Goal: Answer question/provide support: Share knowledge or assist other users

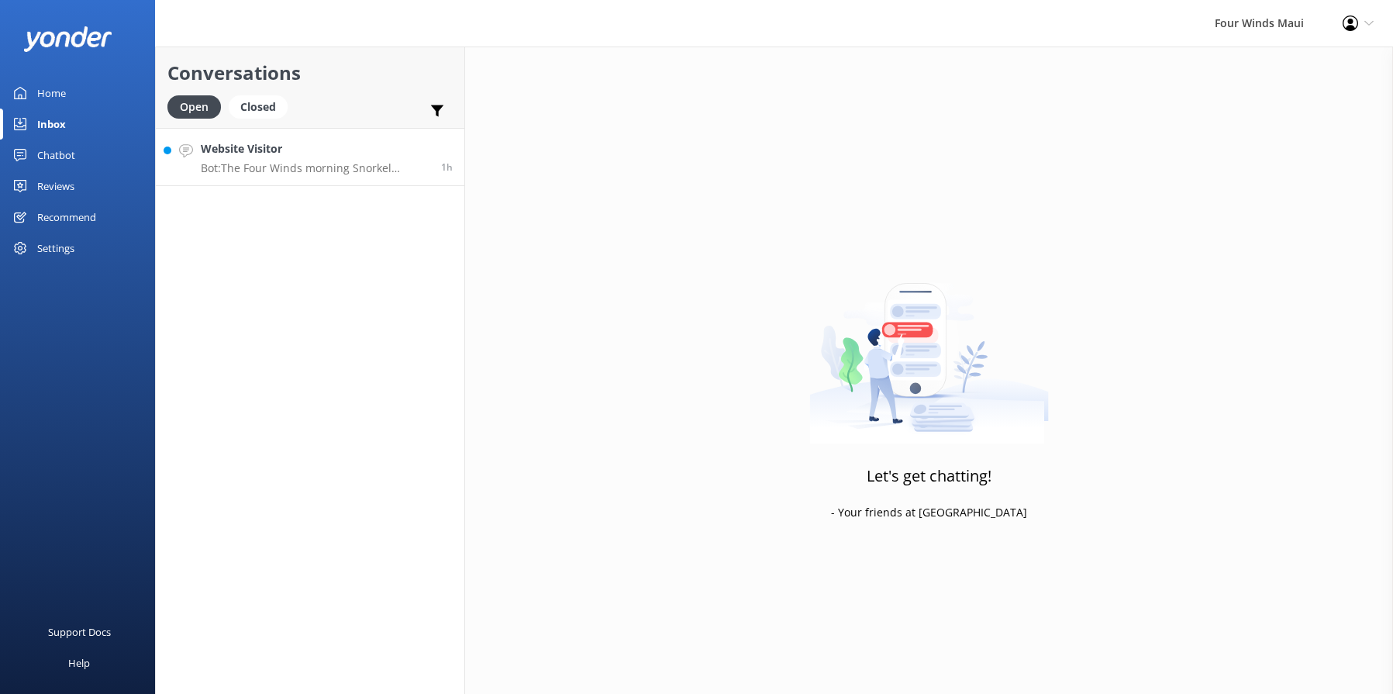
click at [340, 161] on p "Bot: The Four Winds morning Snorkel Molokini Crater Tour is 5 hours long and ty…" at bounding box center [315, 168] width 229 height 14
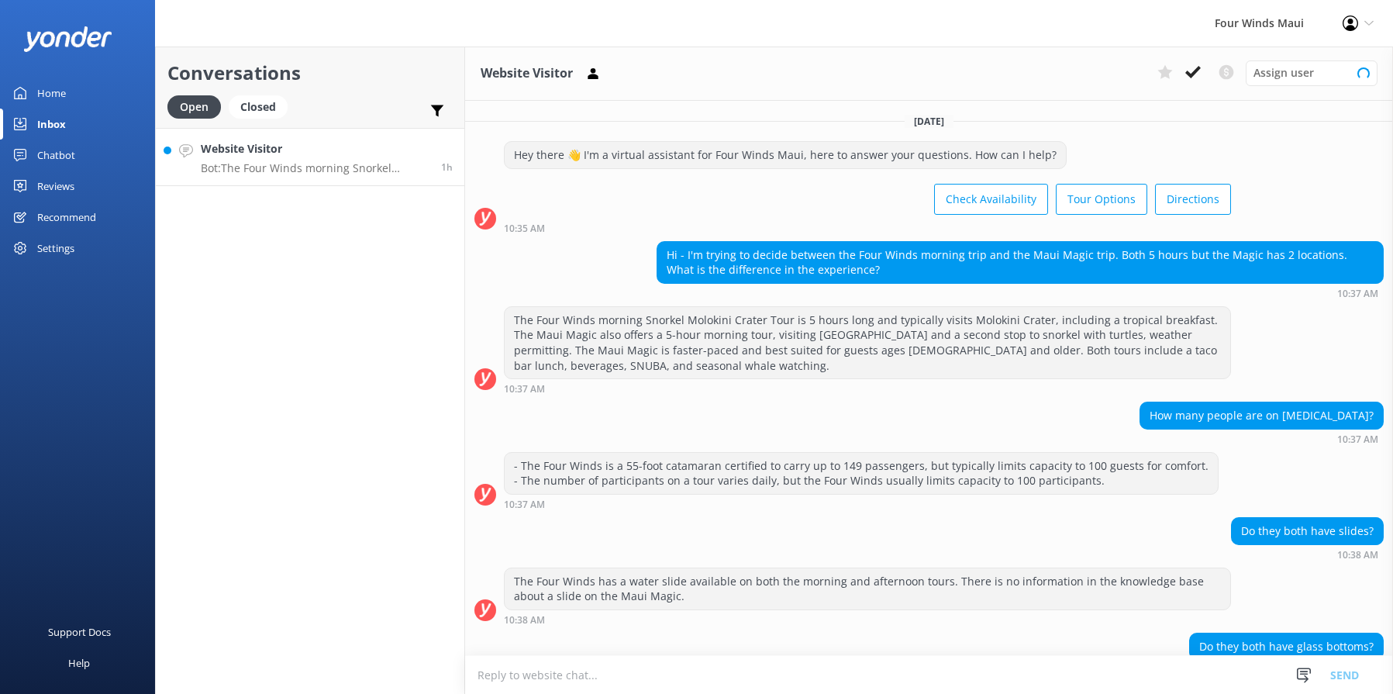
scroll to position [223, 0]
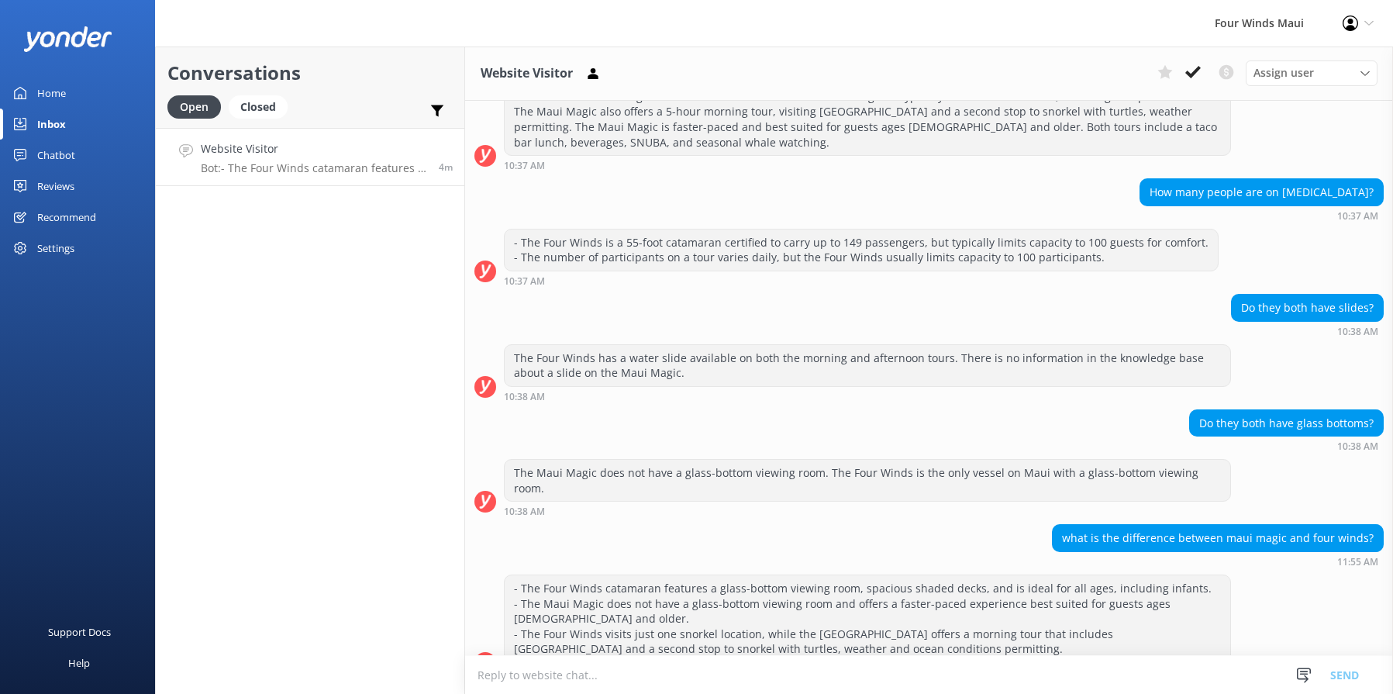
click at [43, 147] on div "Chatbot" at bounding box center [56, 155] width 38 height 31
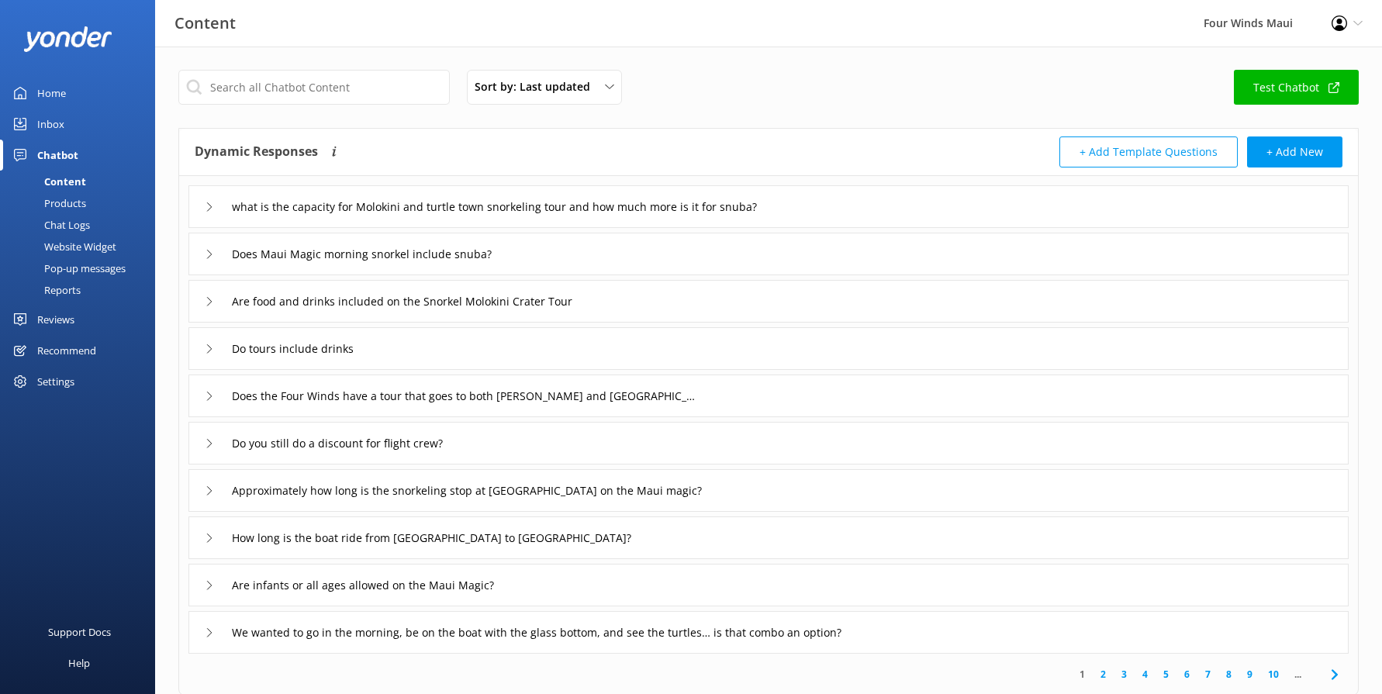
click at [60, 229] on div "Chat Logs" at bounding box center [49, 225] width 81 height 22
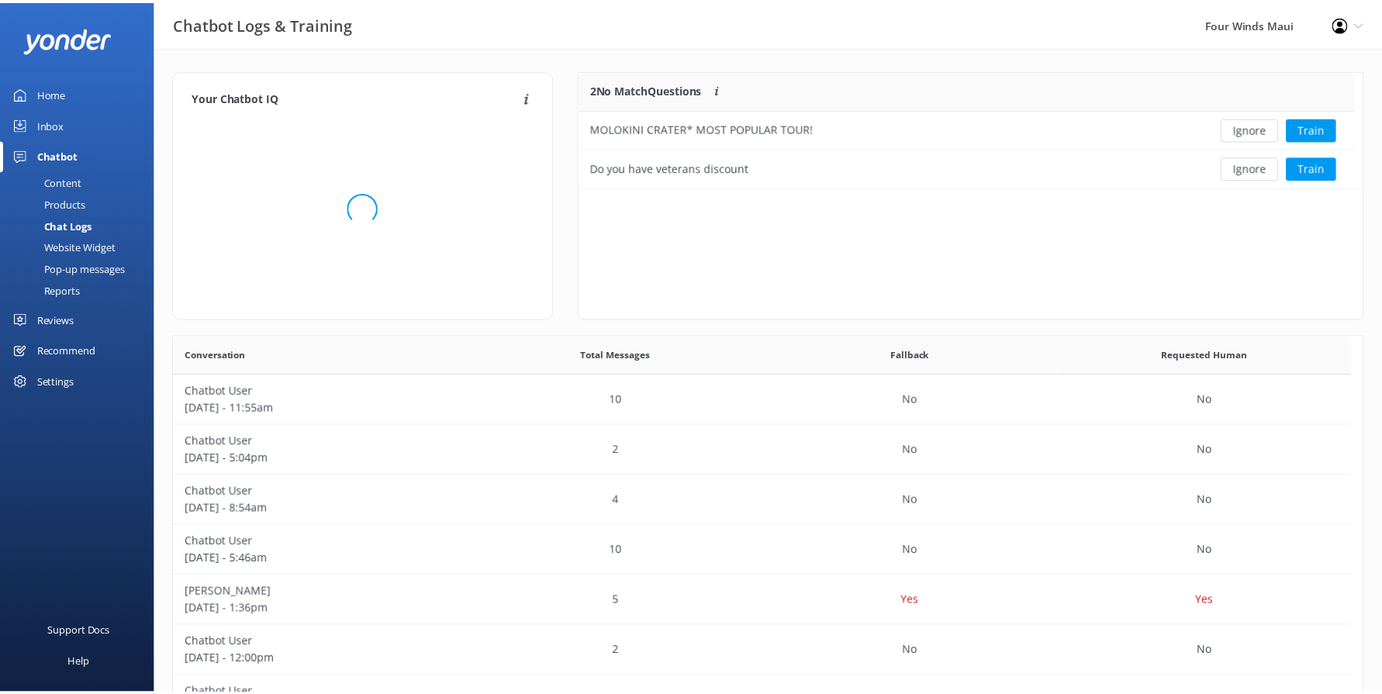
scroll to position [105, 771]
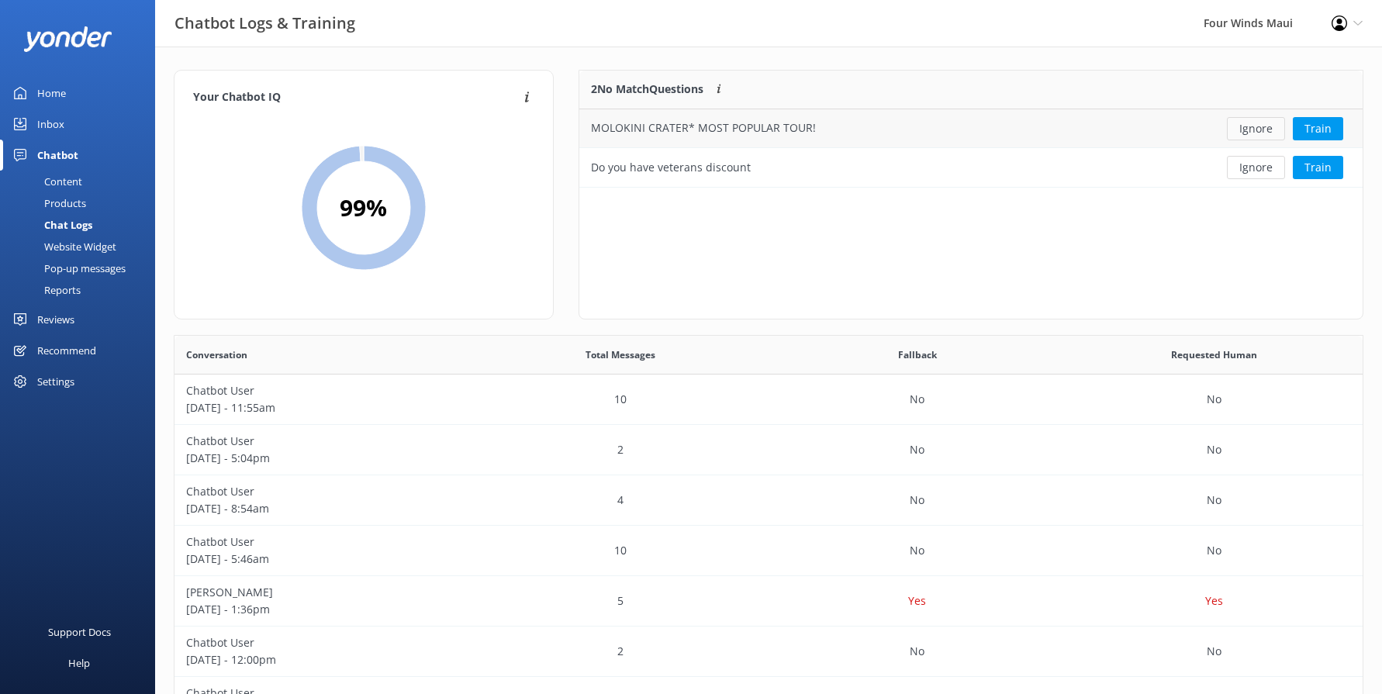
click at [1261, 136] on button "Ignore" at bounding box center [1256, 128] width 58 height 23
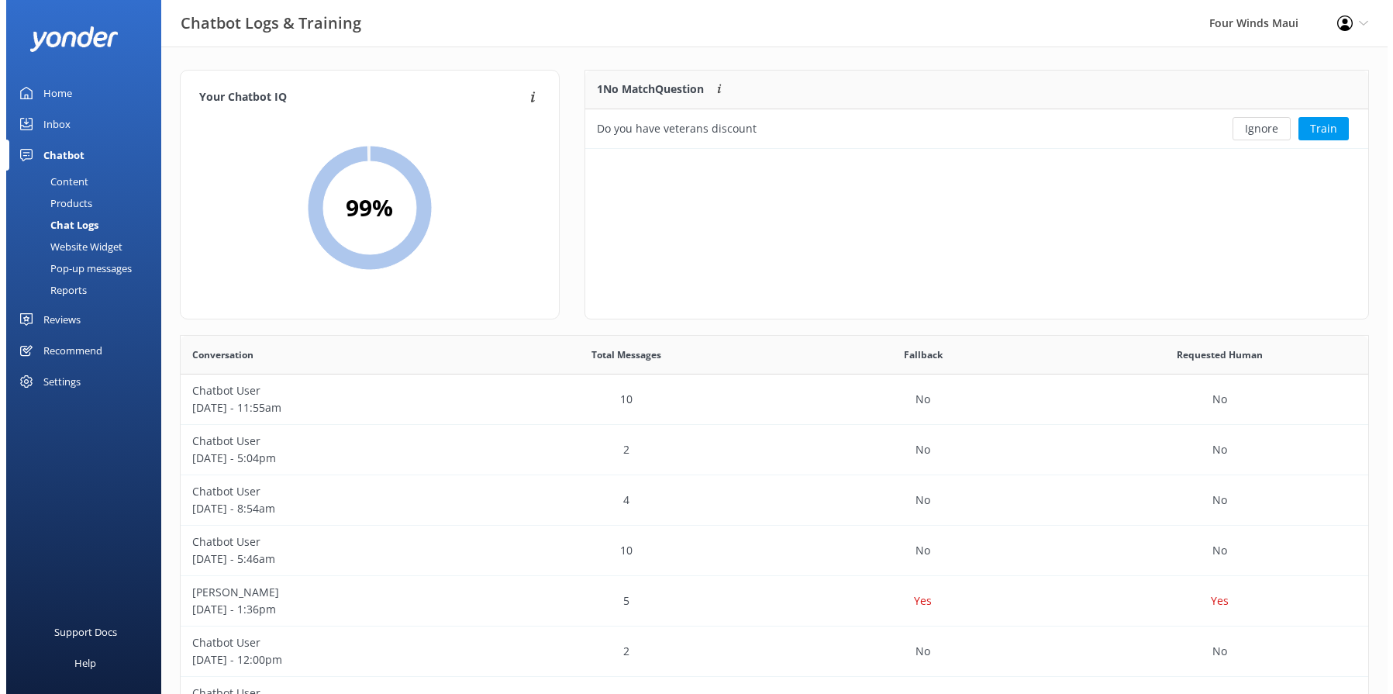
scroll to position [67, 771]
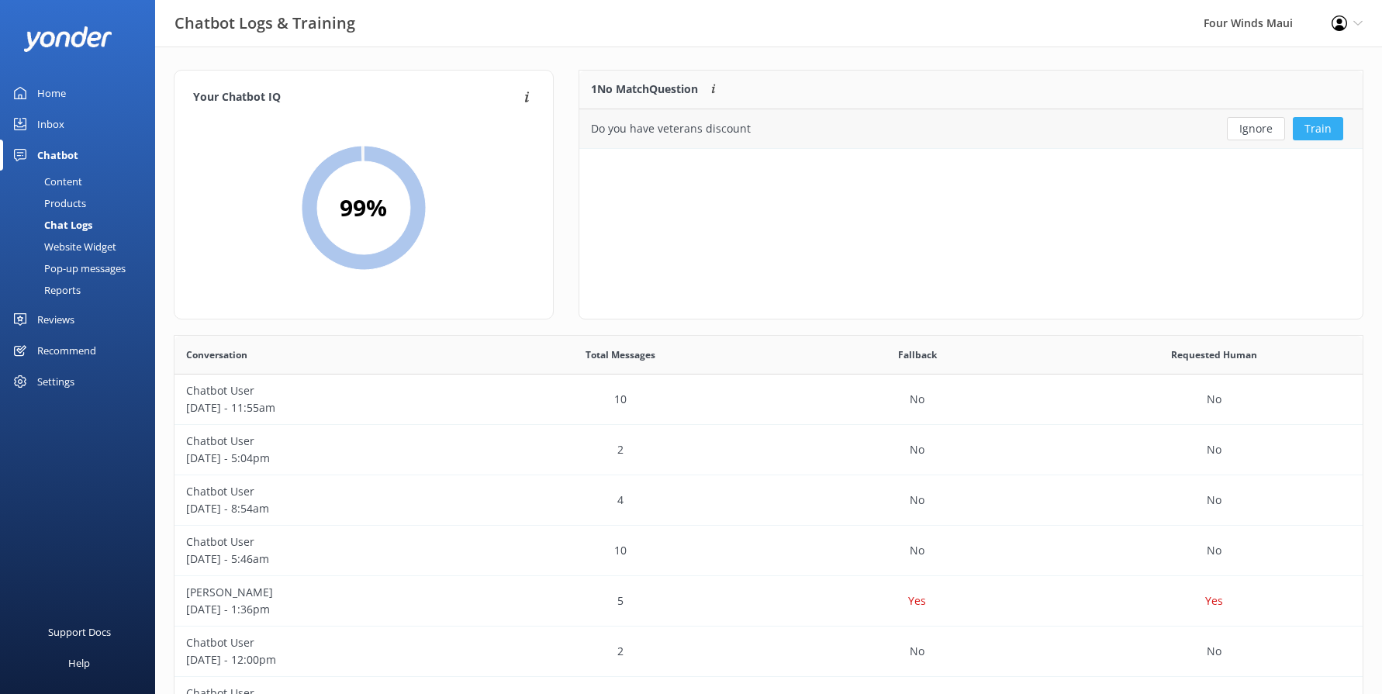
click at [1337, 133] on button "Train" at bounding box center [1317, 128] width 50 height 23
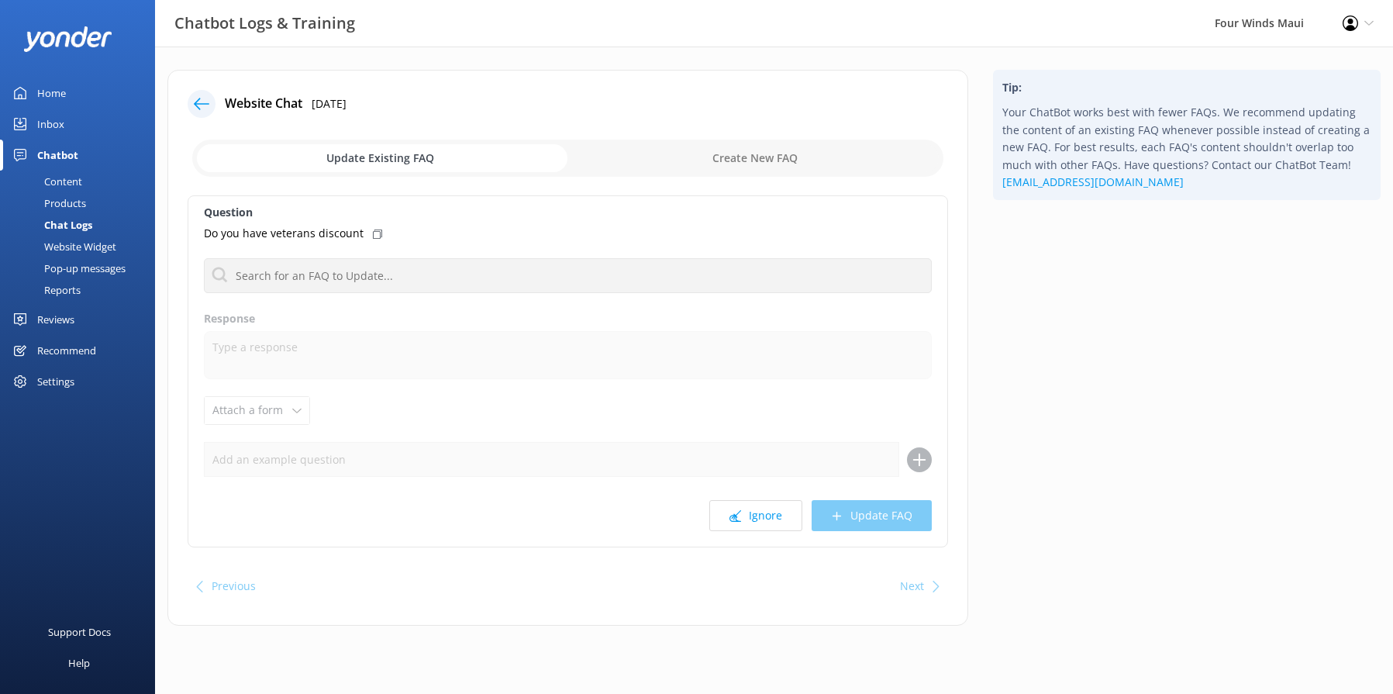
click at [715, 151] on input "checkbox" at bounding box center [567, 158] width 751 height 37
checkbox input "true"
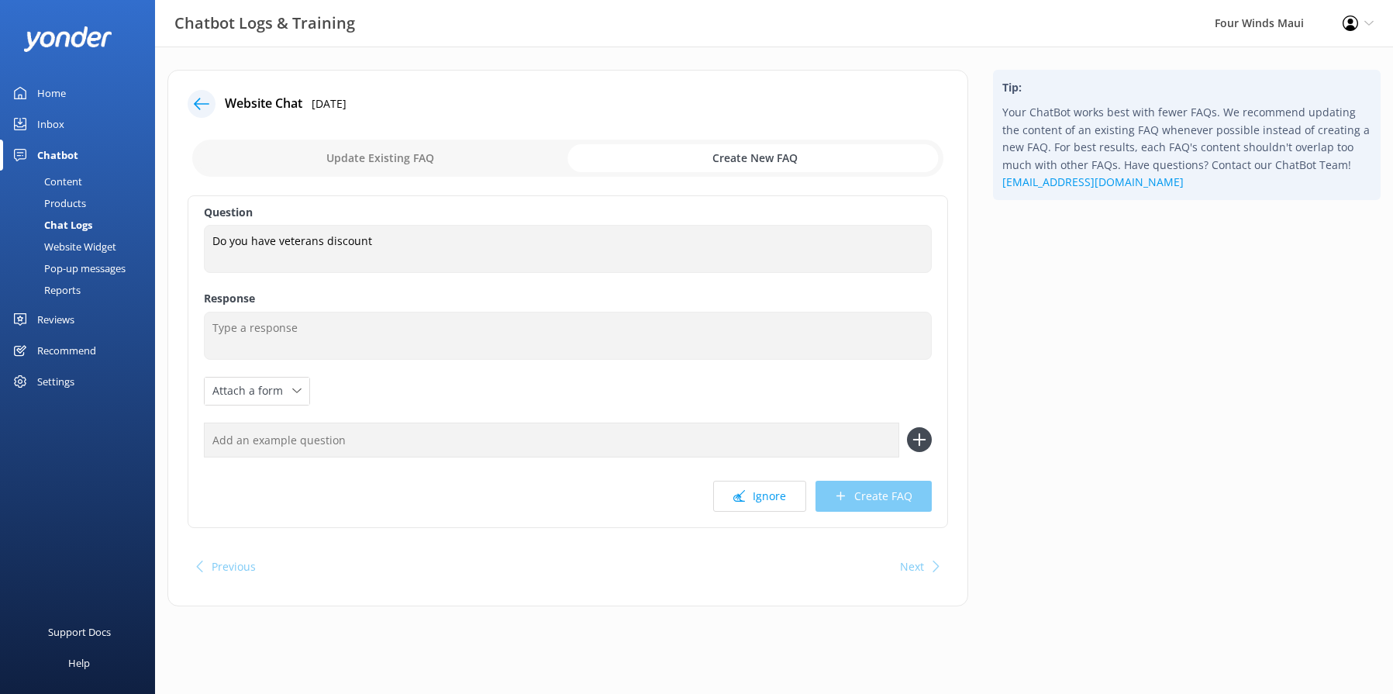
click at [427, 178] on div "Update Existing FAQ Create New FAQ" at bounding box center [568, 158] width 761 height 47
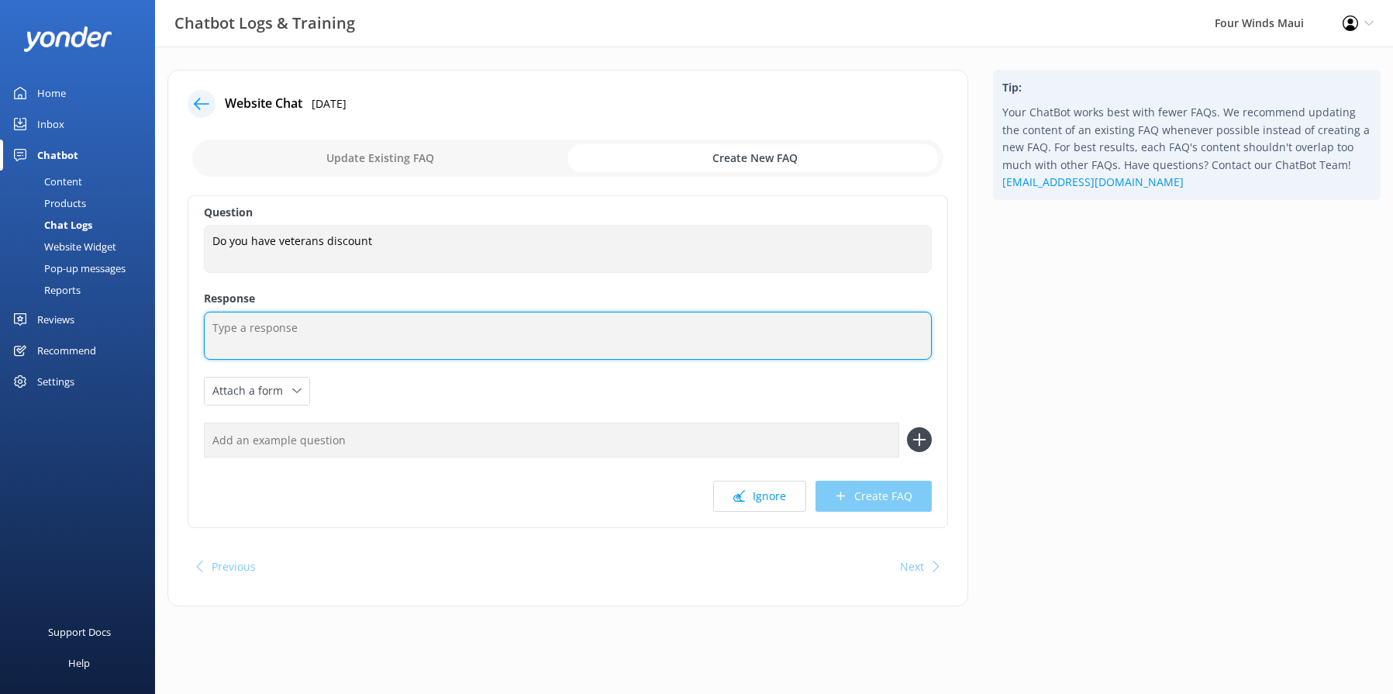
click at [406, 340] on textarea at bounding box center [568, 336] width 728 height 48
type textarea "We offer an active military discount."
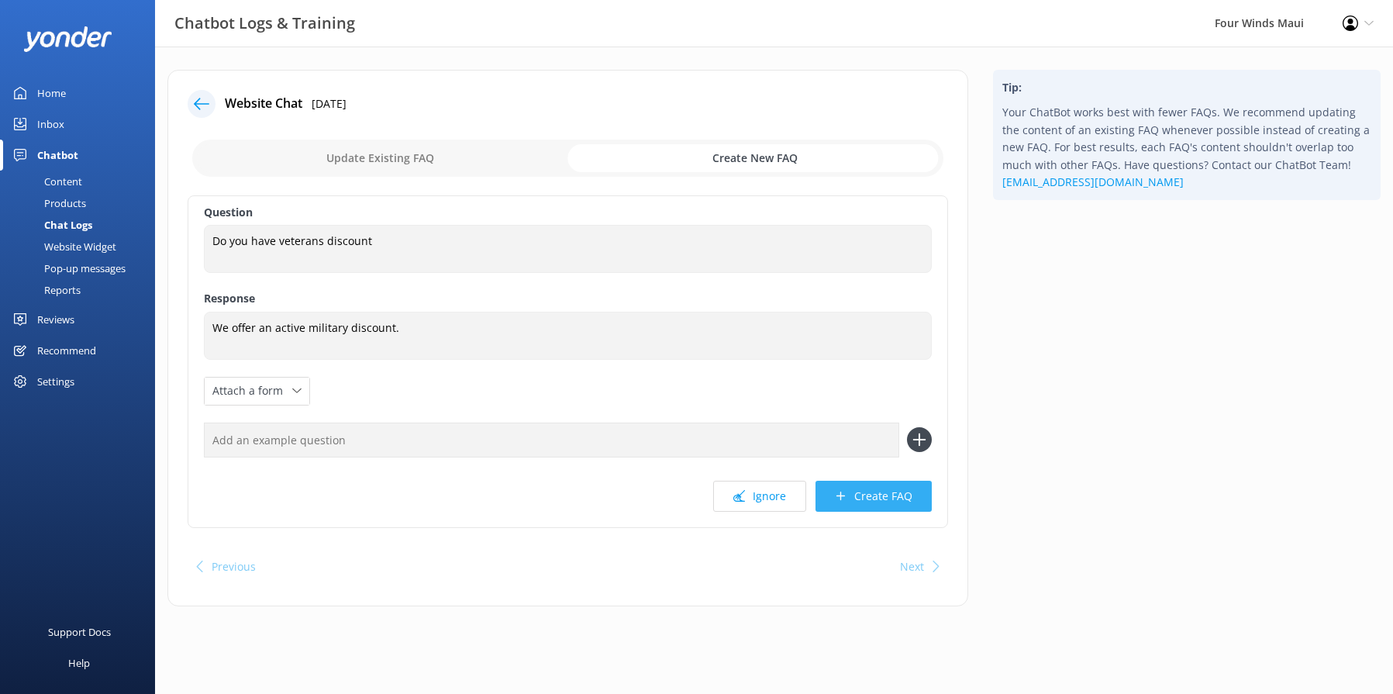
click at [873, 506] on button "Create FAQ" at bounding box center [874, 496] width 116 height 31
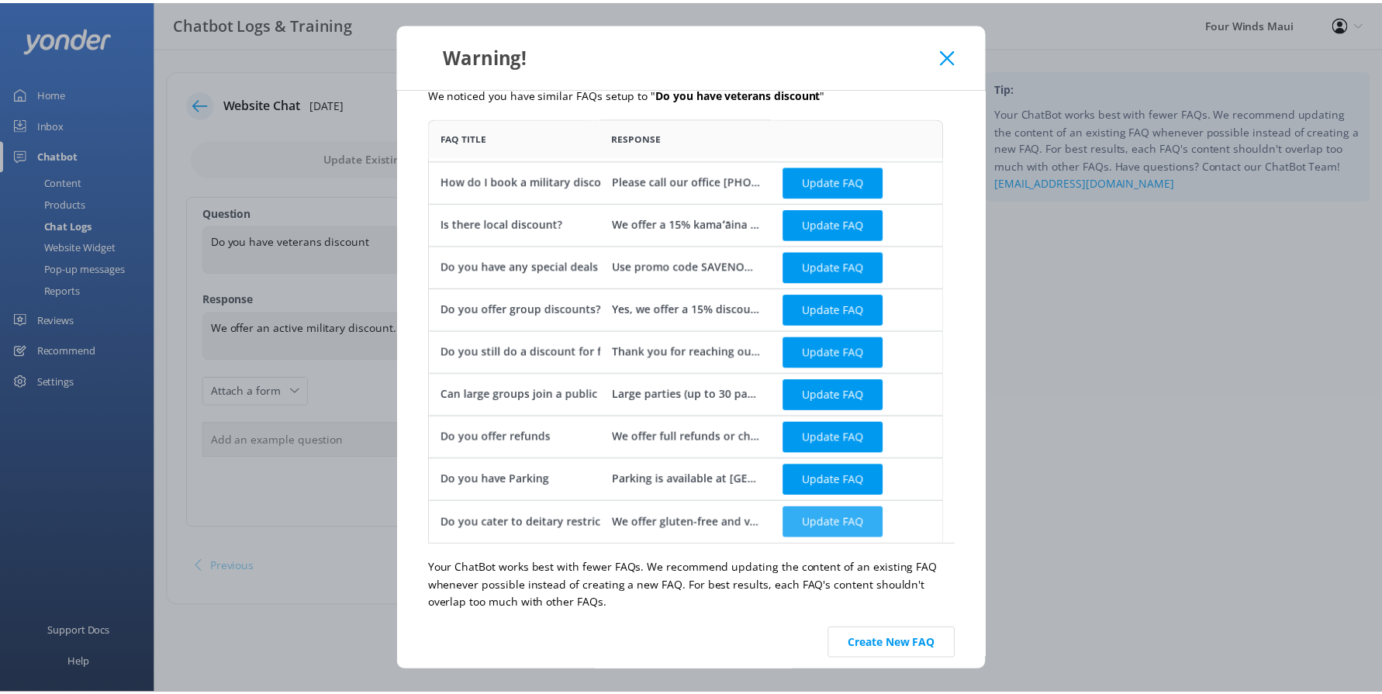
scroll to position [39, 0]
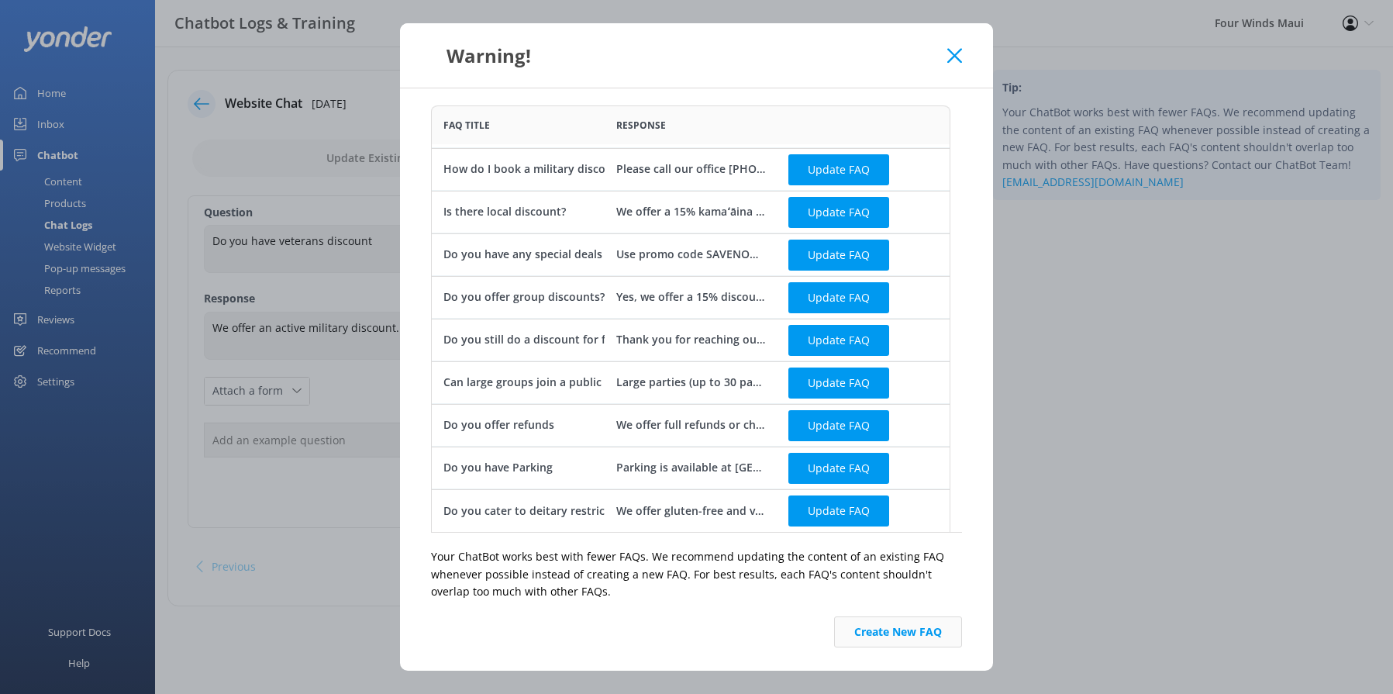
click at [894, 636] on button "Create New FAQ" at bounding box center [898, 631] width 128 height 31
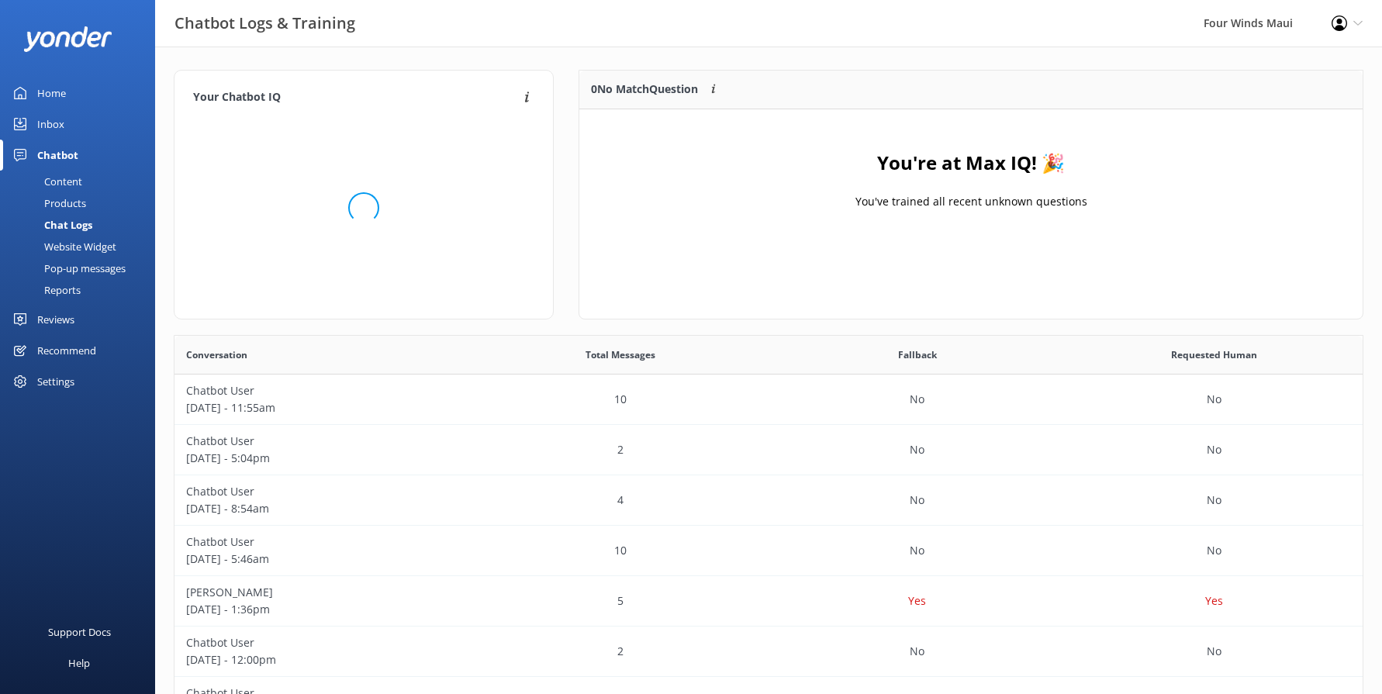
scroll to position [182, 771]
click at [77, 181] on div "Content" at bounding box center [45, 182] width 73 height 22
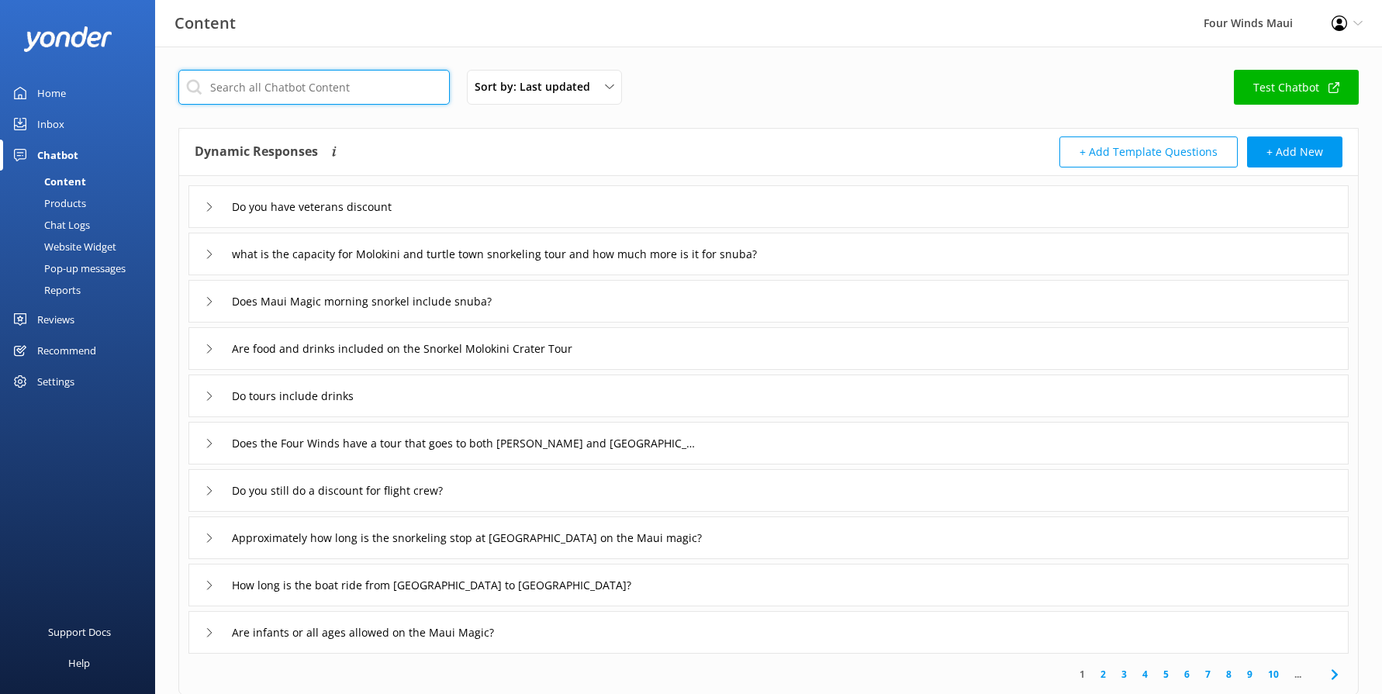
click at [301, 78] on input "text" at bounding box center [313, 87] width 271 height 35
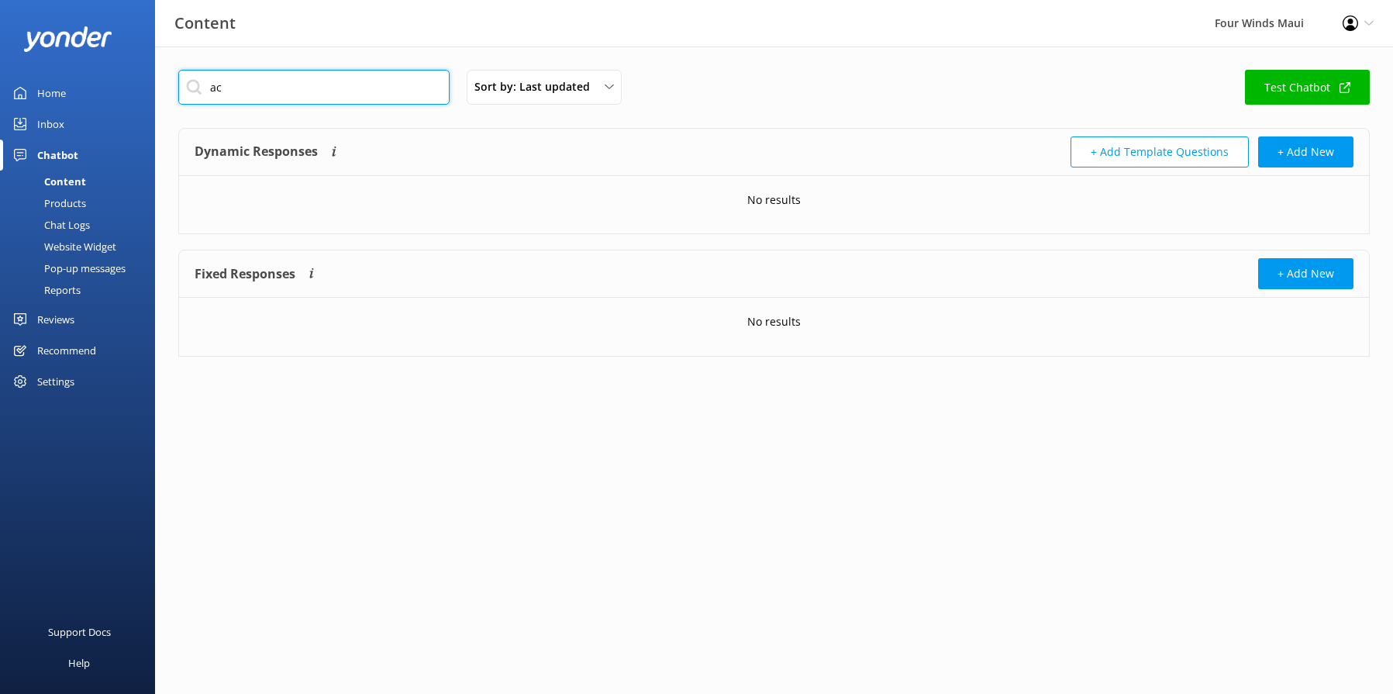
type input "a"
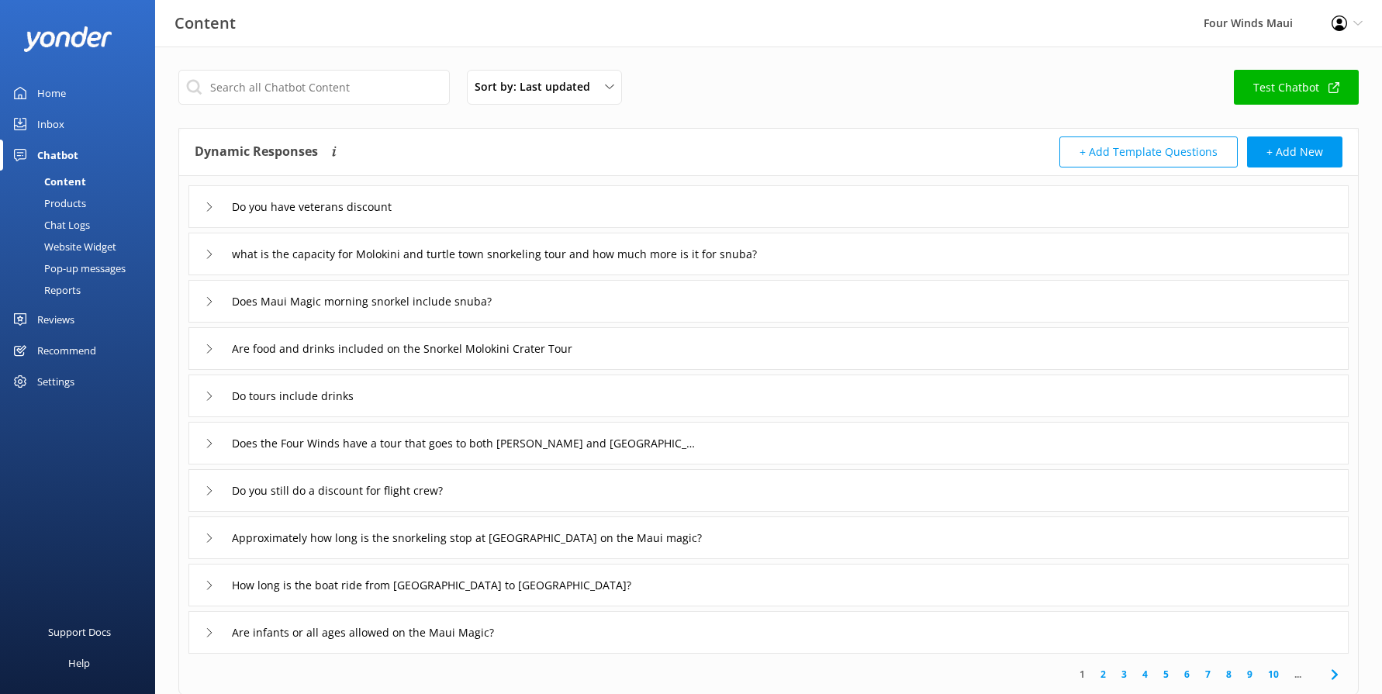
click at [205, 202] on div "Do you have veterans discount" at bounding box center [304, 207] width 198 height 26
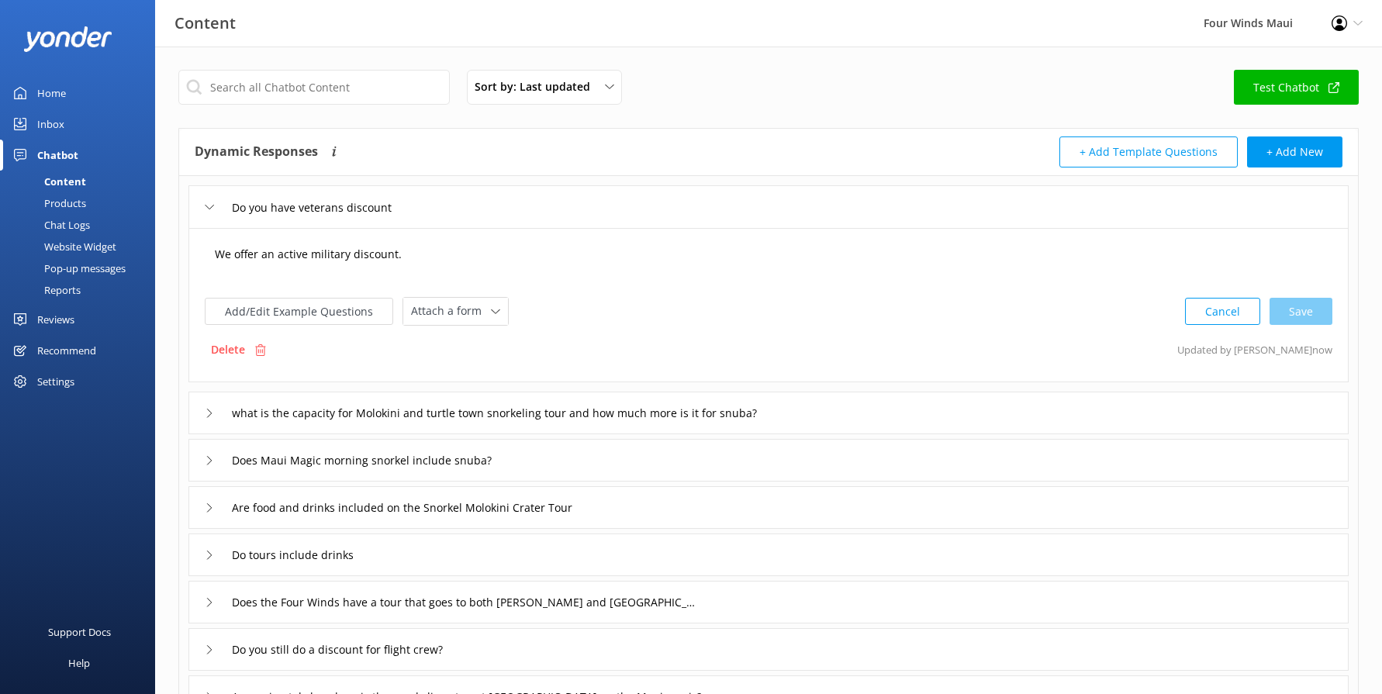
click at [412, 253] on textarea "We offer an active military discount." at bounding box center [768, 262] width 1124 height 48
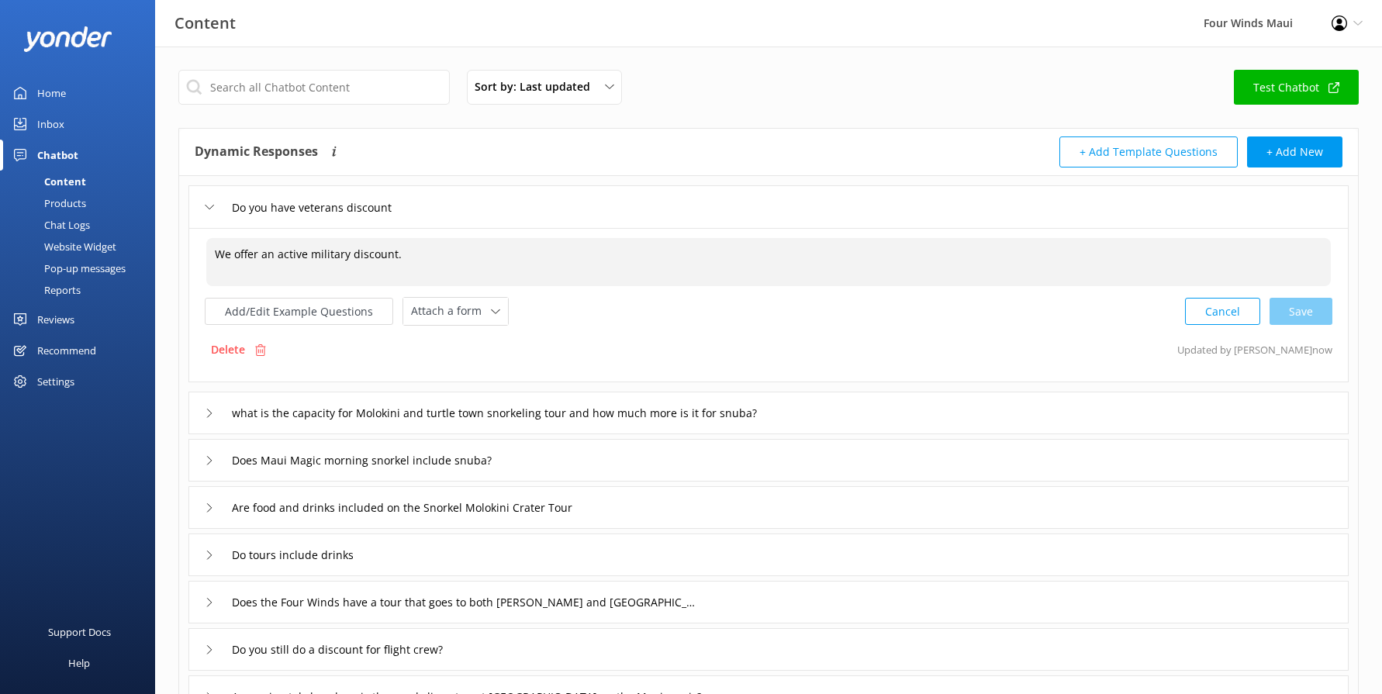
drag, startPoint x: 274, startPoint y: 262, endPoint x: 261, endPoint y: 263, distance: 13.2
click at [261, 263] on textarea "We offer an active military discount." at bounding box center [768, 262] width 1124 height 48
drag, startPoint x: 441, startPoint y: 257, endPoint x: 390, endPoint y: 255, distance: 51.2
click at [390, 255] on textarea "We offer 15% off to active military discount." at bounding box center [768, 262] width 1124 height 48
drag, startPoint x: 395, startPoint y: 257, endPoint x: 172, endPoint y: 235, distance: 224.3
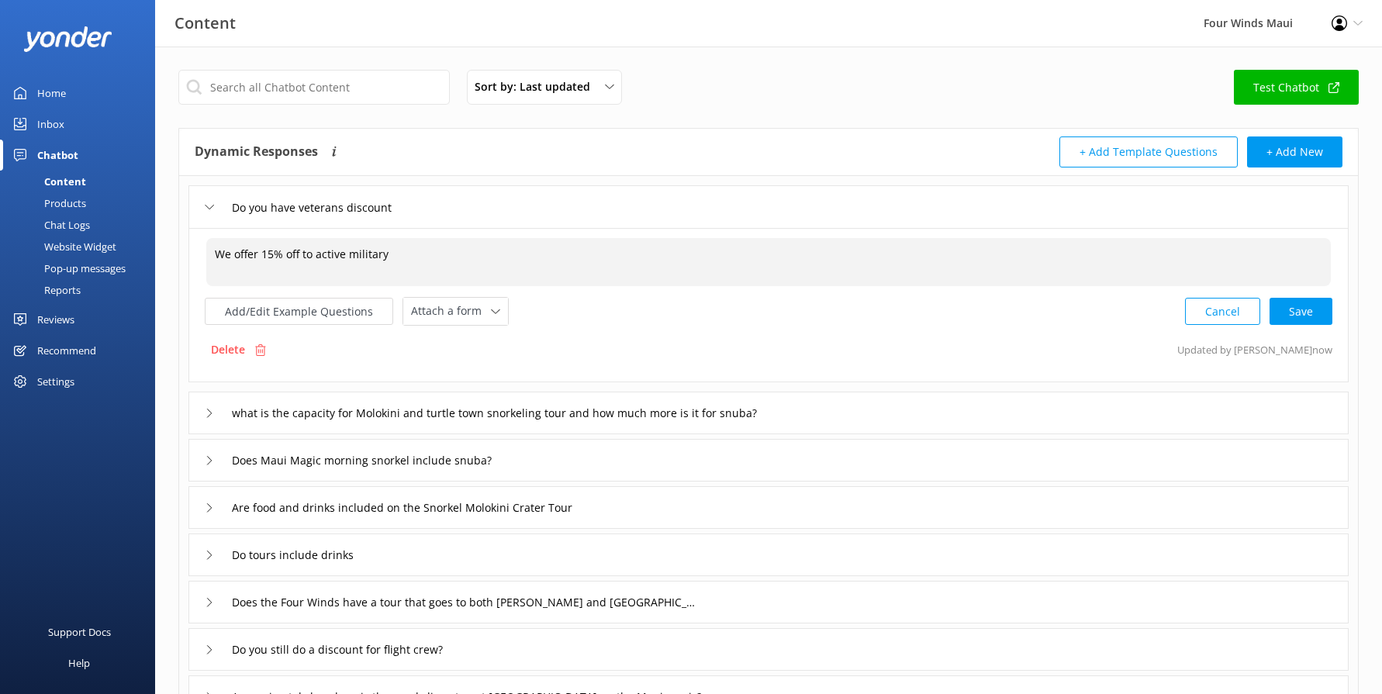
click at [172, 235] on div "Sort by: Last updated Title (A-Z) Last updated Test Chatbot Dynamic Responses T…" at bounding box center [768, 532] width 1227 height 971
paste textarea "15% discount available for active military personnel."
click at [212, 258] on textarea "15% discount available for active military personnel." at bounding box center [768, 262] width 1124 height 48
click at [540, 261] on textarea "A 15% discount available for active military personnel." at bounding box center [768, 262] width 1124 height 48
click at [1309, 317] on div "Cancel Save" at bounding box center [1258, 311] width 147 height 29
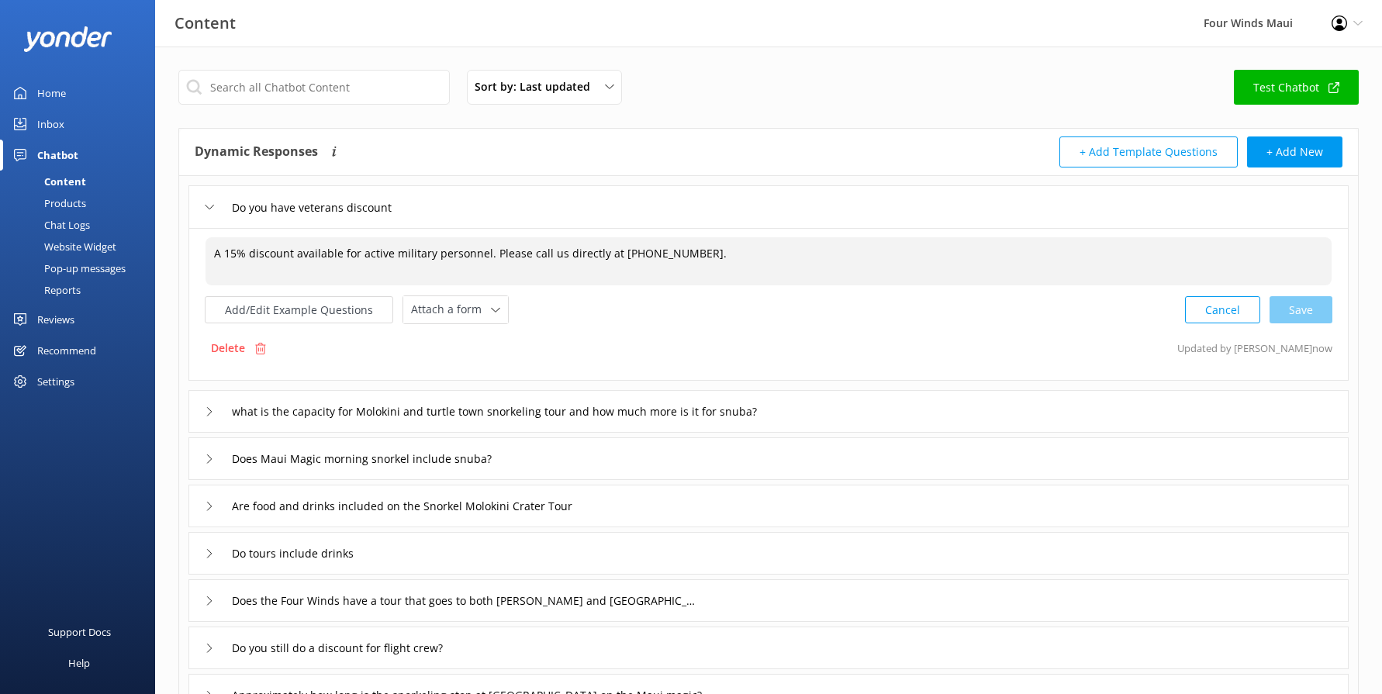
type textarea "A 15% discount available for active military personnel. Please call us directly…"
